Goal: Find contact information: Obtain details needed to contact an individual or organization

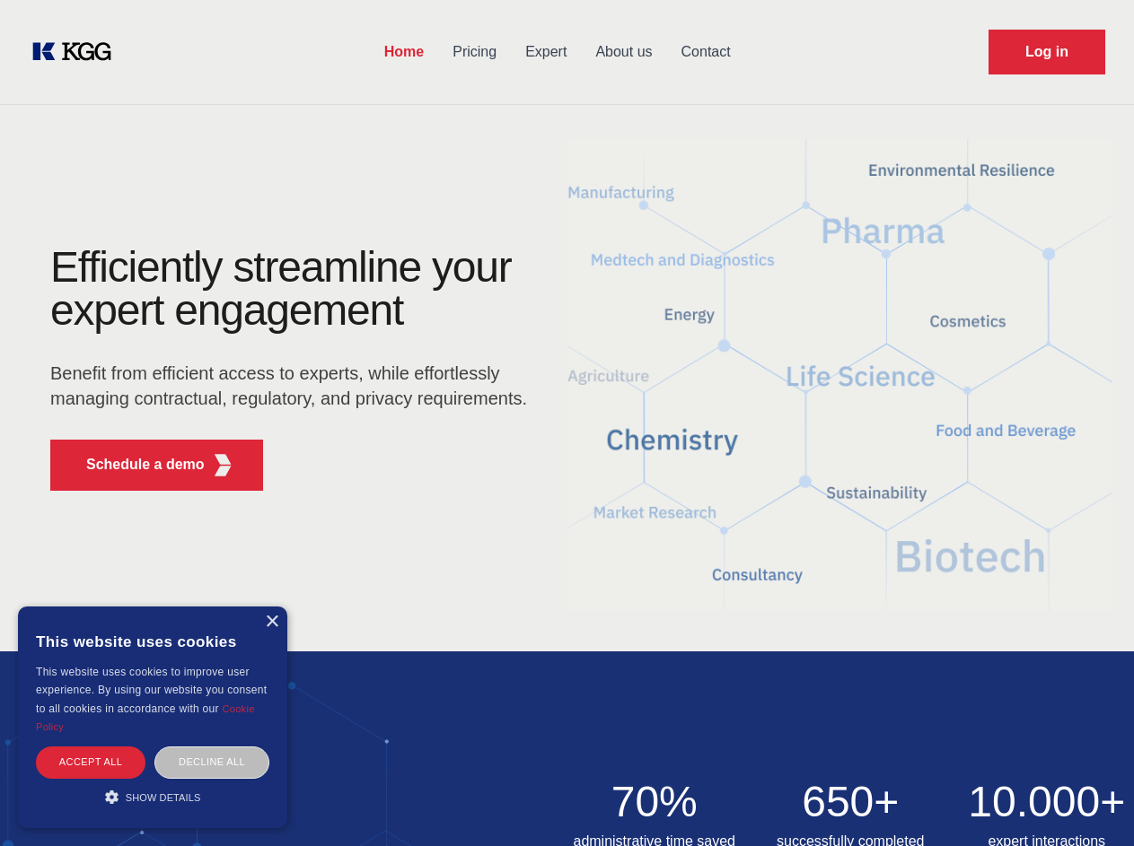
click at [566, 423] on div "Efficiently streamline your expert engagement Benefit from efficient access to …" at bounding box center [295, 375] width 546 height 259
click at [135, 465] on p "Schedule a demo" at bounding box center [145, 465] width 118 height 22
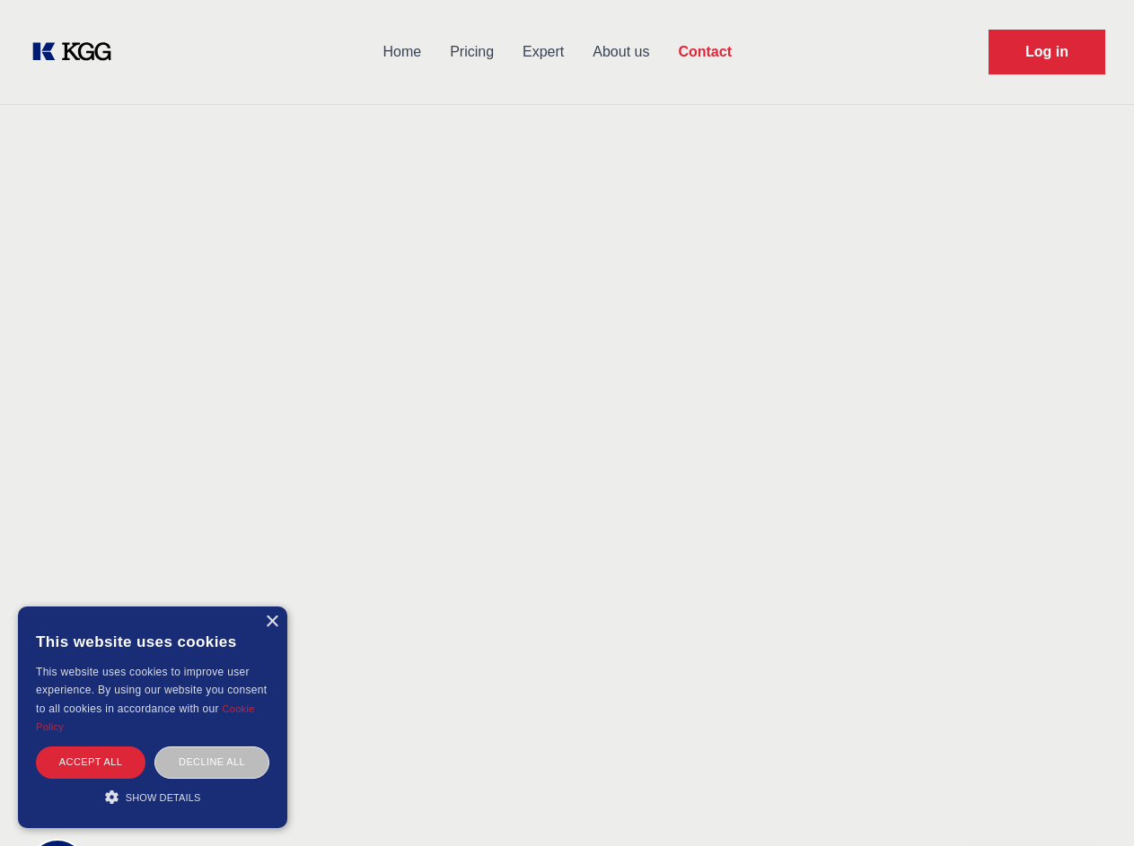
click at [271, 622] on div "× This website uses cookies This website uses cookies to improve user experienc…" at bounding box center [152, 718] width 269 height 222
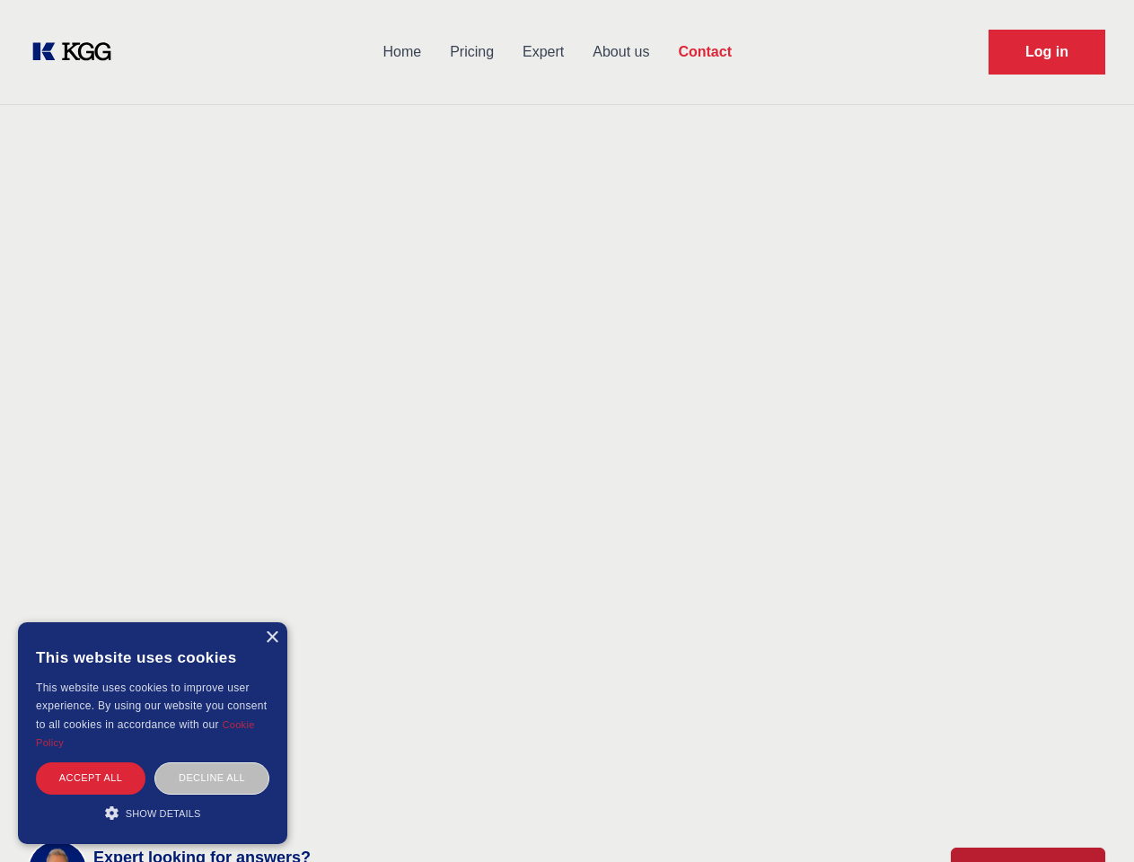
click at [91, 762] on div "Accept all" at bounding box center [90, 777] width 109 height 31
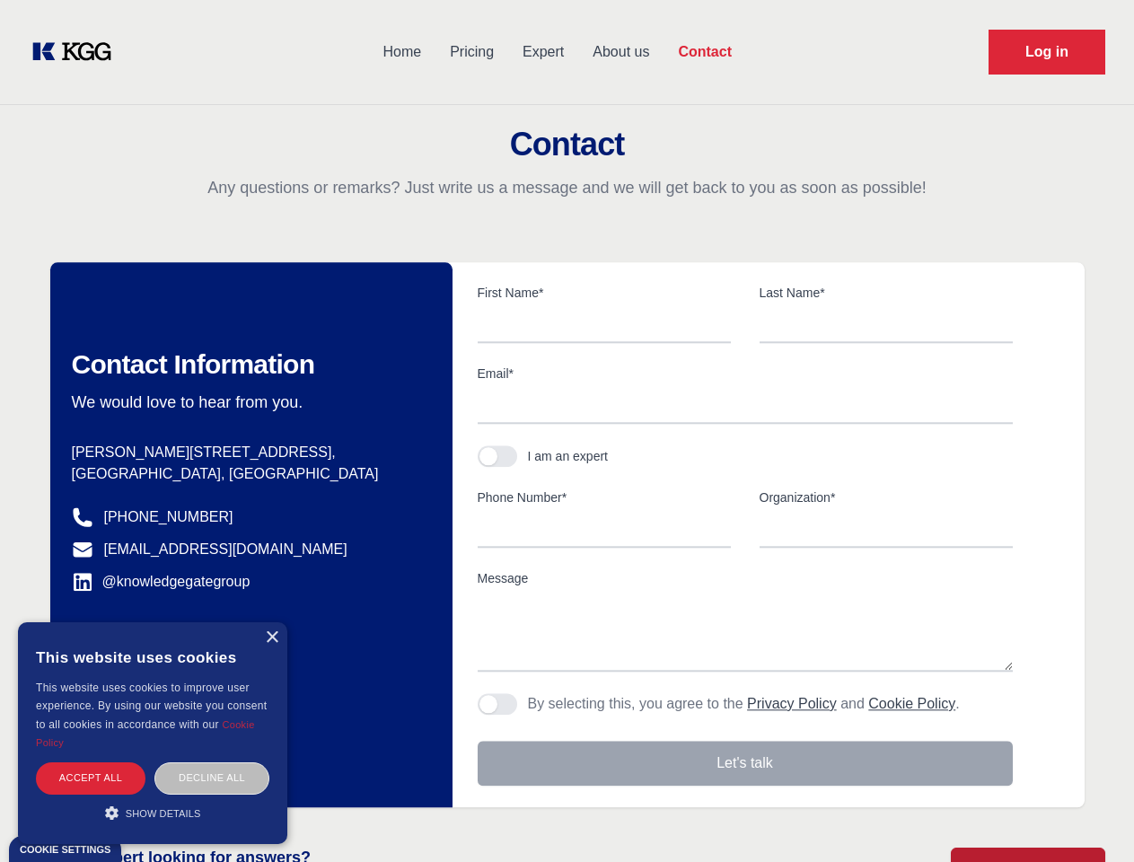
click at [212, 762] on body "Home Pricing Expert About us Contact Log in Contact Any questions or remarks? J…" at bounding box center [567, 789] width 1134 height 1578
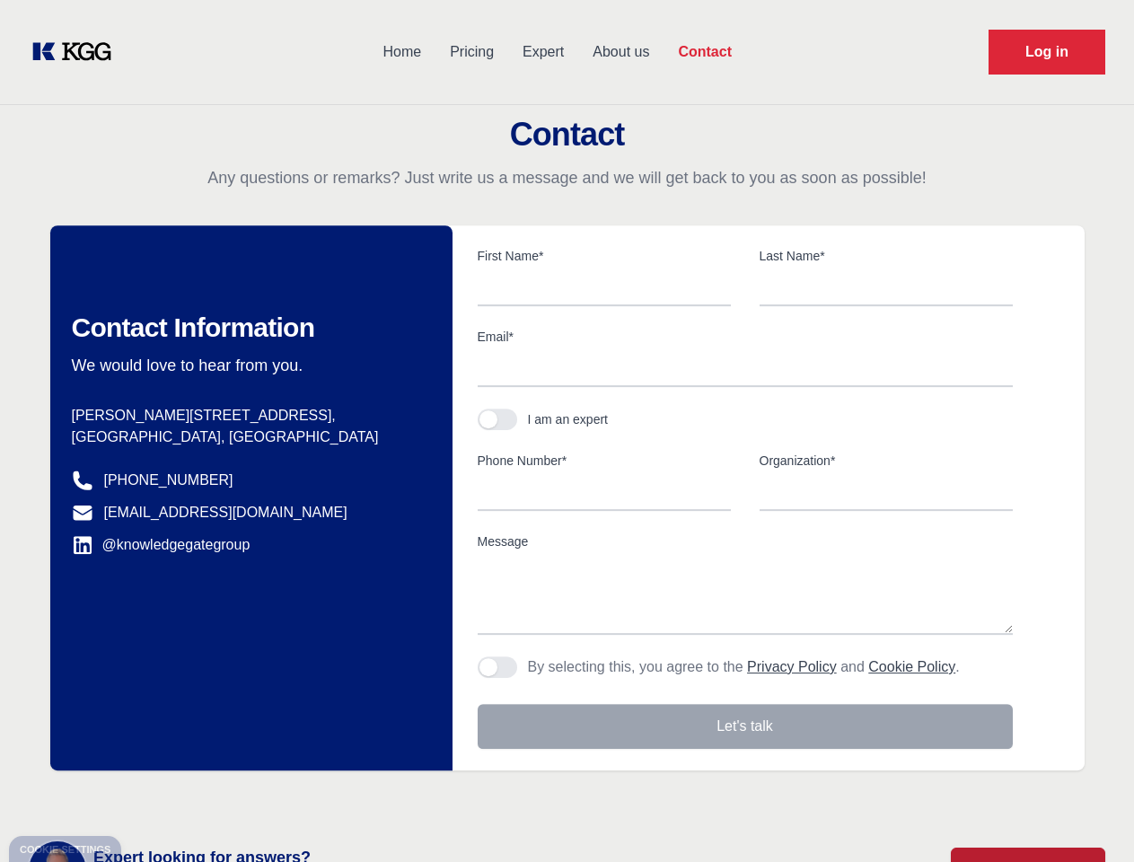
click at [153, 797] on main "Contact Any questions or remarks? Just write us a message and we will get back …" at bounding box center [567, 467] width 1134 height 934
